Goal: Task Accomplishment & Management: Use online tool/utility

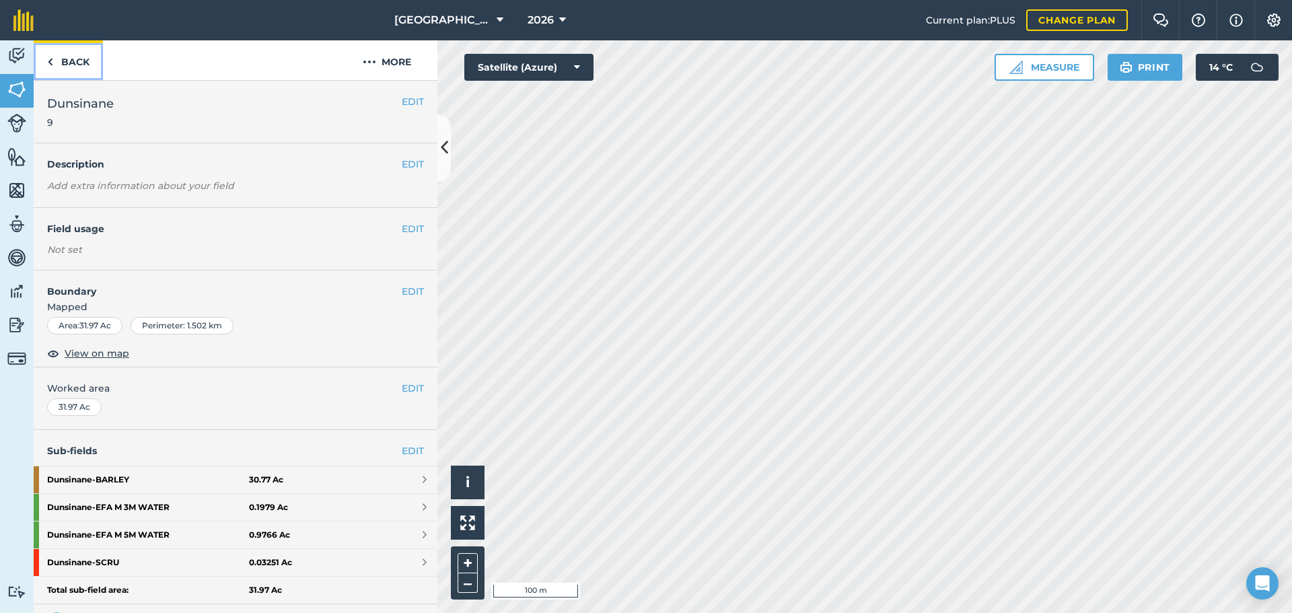
click at [52, 71] on link "Back" at bounding box center [68, 60] width 69 height 40
click at [10, 285] on img at bounding box center [16, 291] width 19 height 20
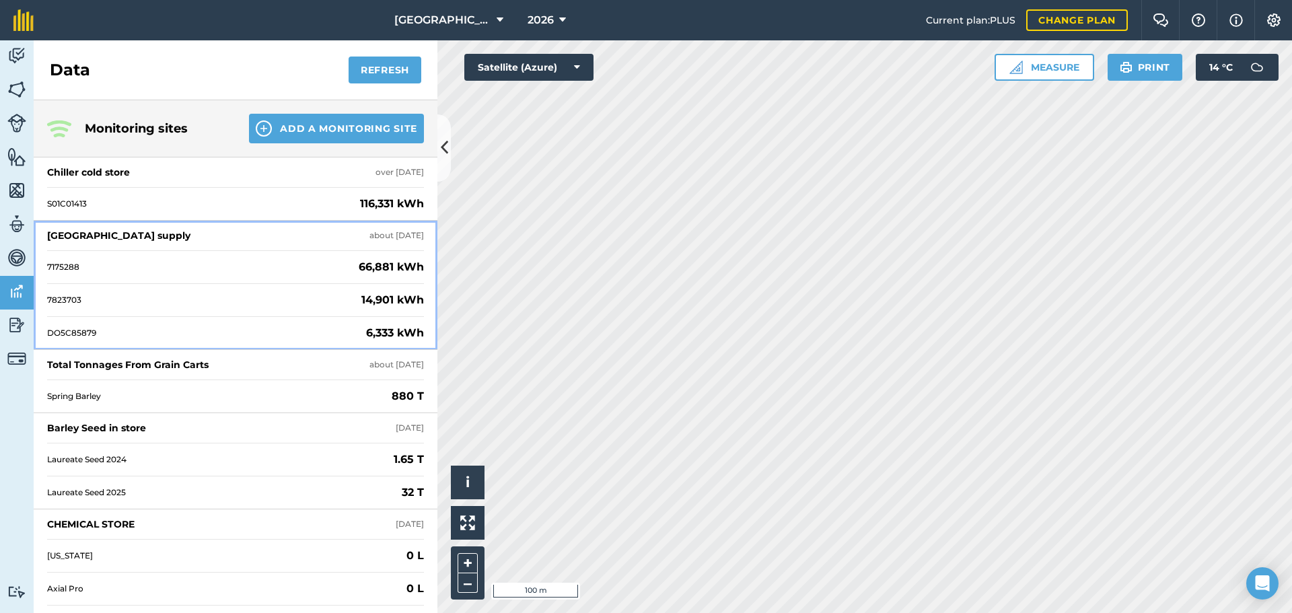
click at [141, 277] on div "7175288 66,881 kWh" at bounding box center [235, 266] width 377 height 33
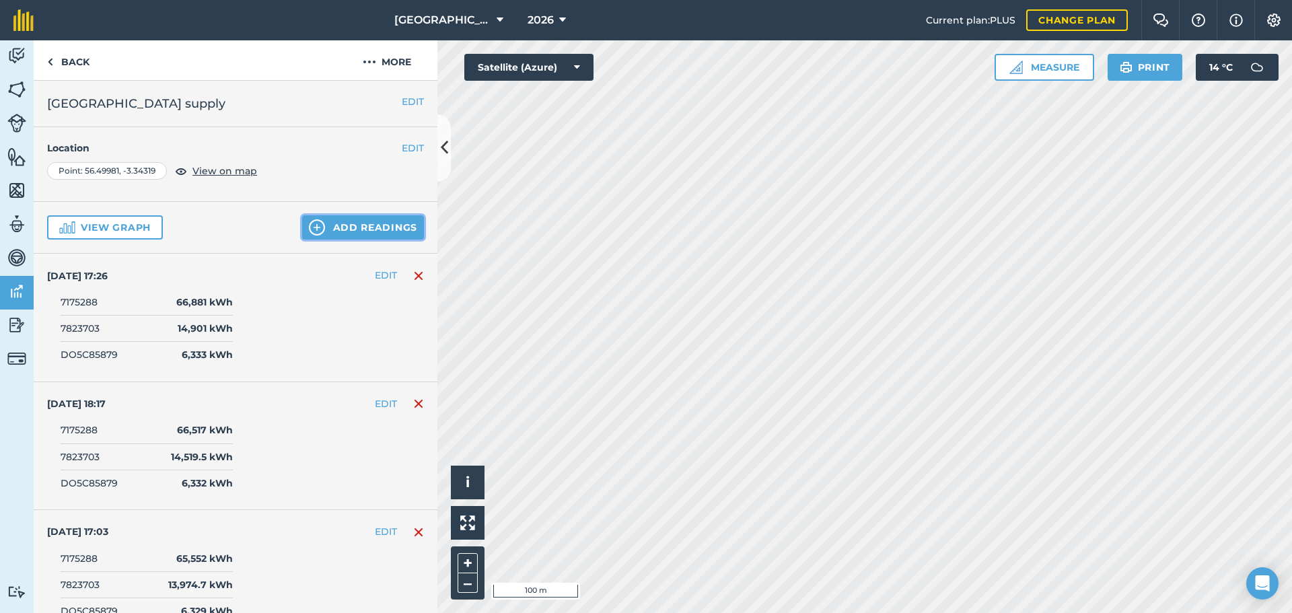
click at [319, 218] on button "Add readings" at bounding box center [363, 227] width 122 height 24
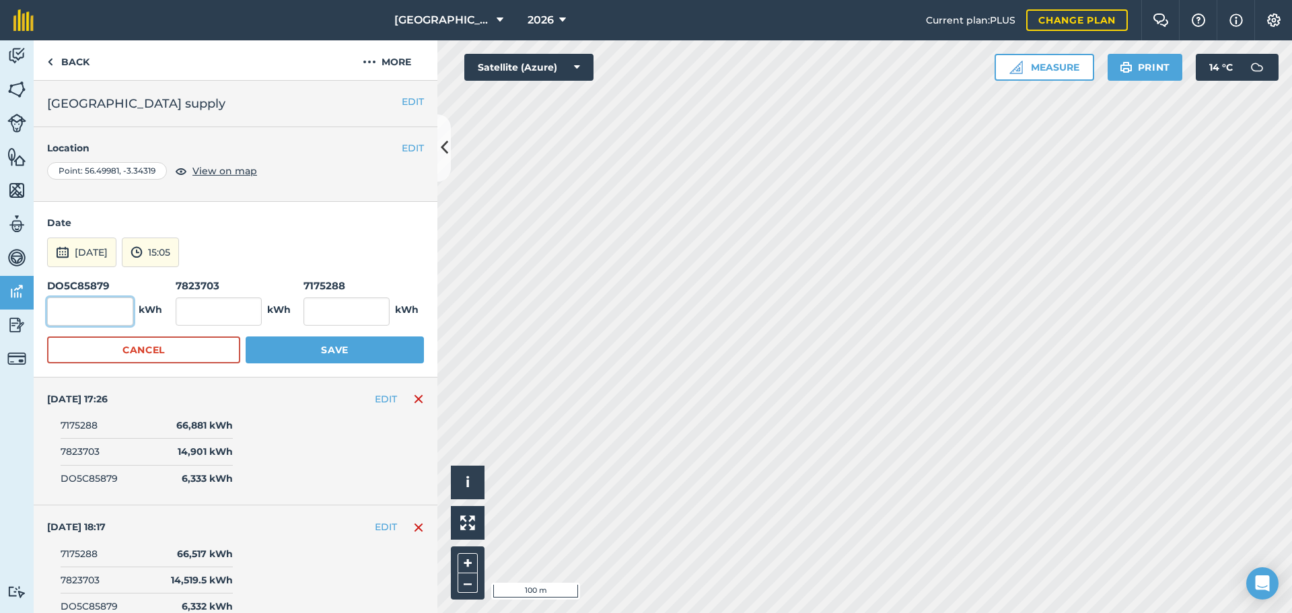
click at [92, 318] on input "text" at bounding box center [90, 311] width 86 height 28
type input "6,335"
click at [209, 308] on input "text" at bounding box center [219, 311] width 86 height 28
type input "15,220"
click at [328, 321] on input "text" at bounding box center [347, 311] width 86 height 28
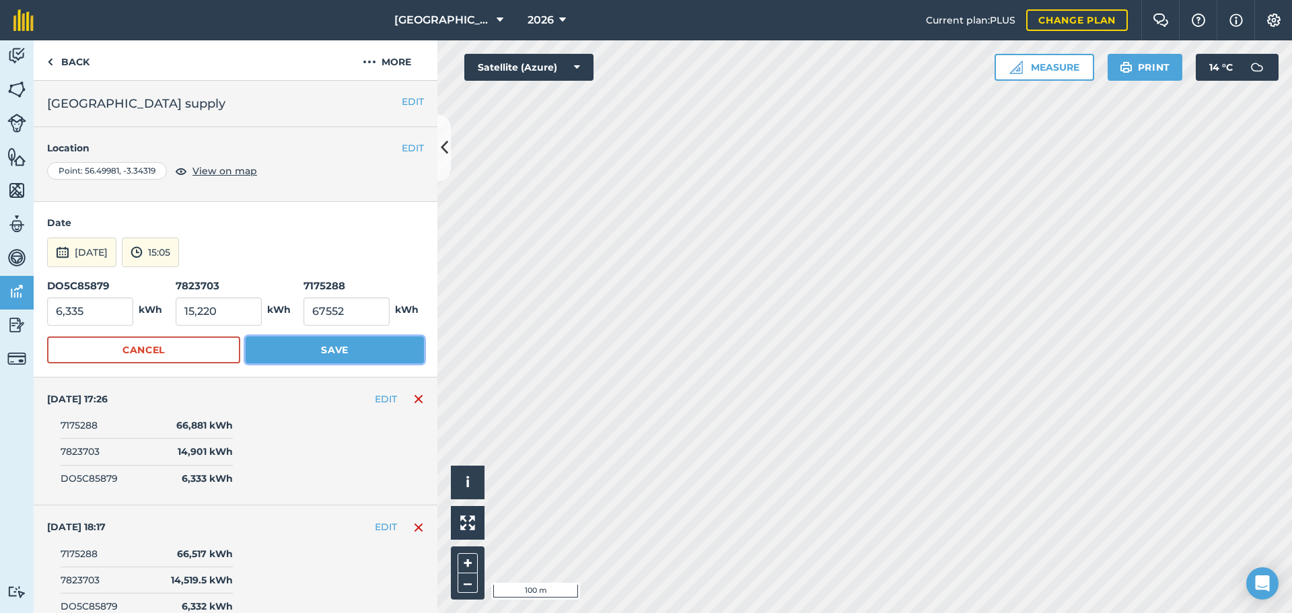
type input "67,552"
click at [307, 339] on button "Save" at bounding box center [335, 350] width 178 height 27
